Goal: Learn about a topic

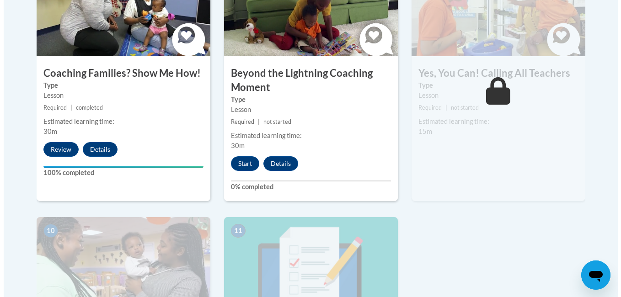
scroll to position [862, 0]
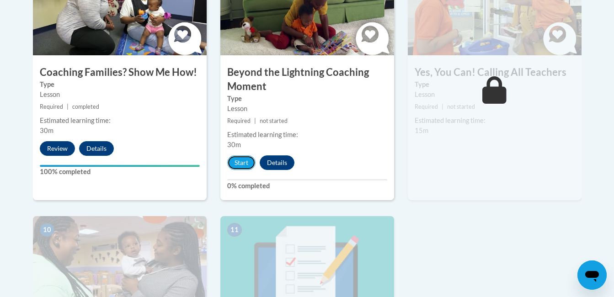
click at [251, 155] on button "Start" at bounding box center [241, 162] width 28 height 15
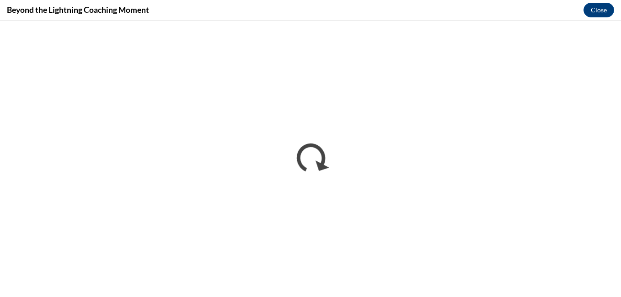
scroll to position [0, 0]
